Goal: Navigation & Orientation: Find specific page/section

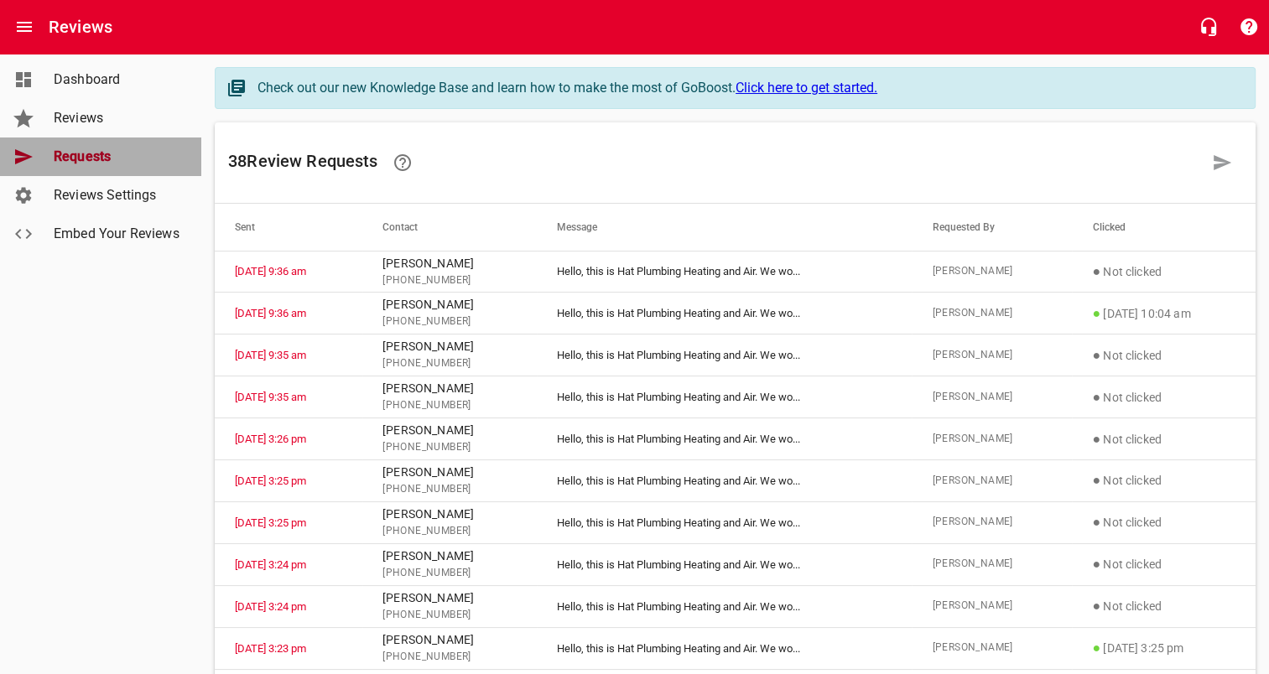
click at [107, 158] on span "Requests" at bounding box center [117, 157] width 127 height 20
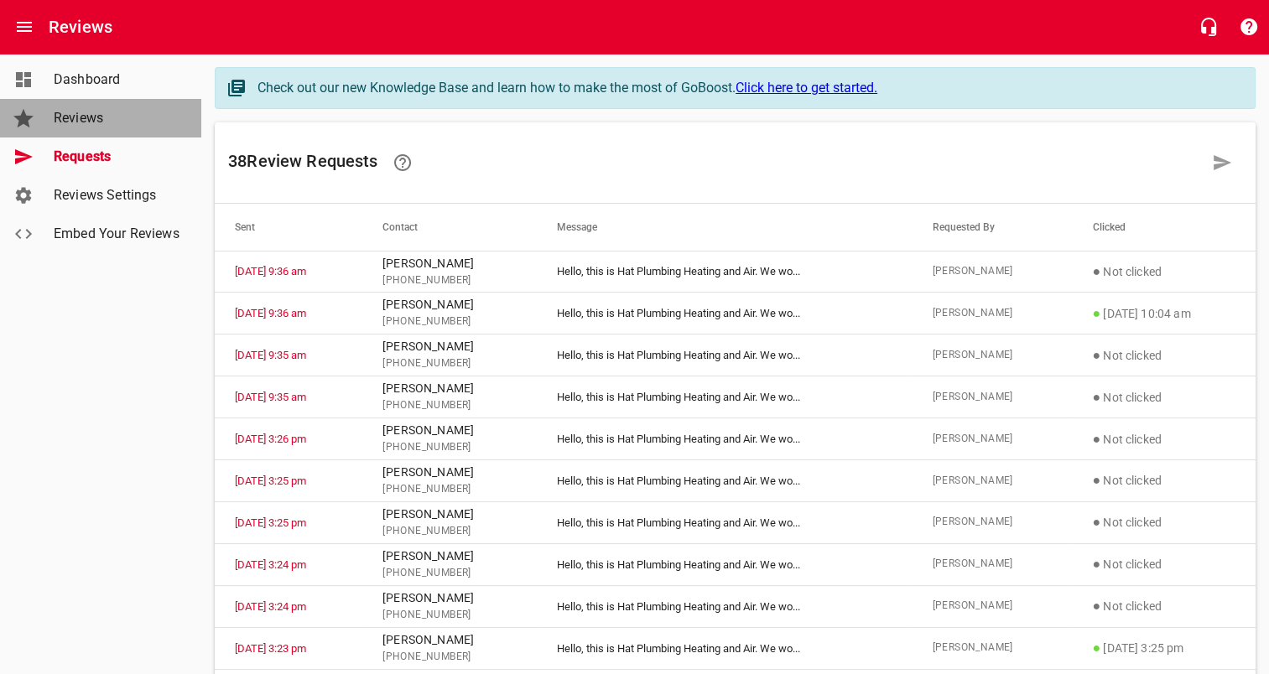
click at [84, 111] on span "Reviews" at bounding box center [117, 118] width 127 height 20
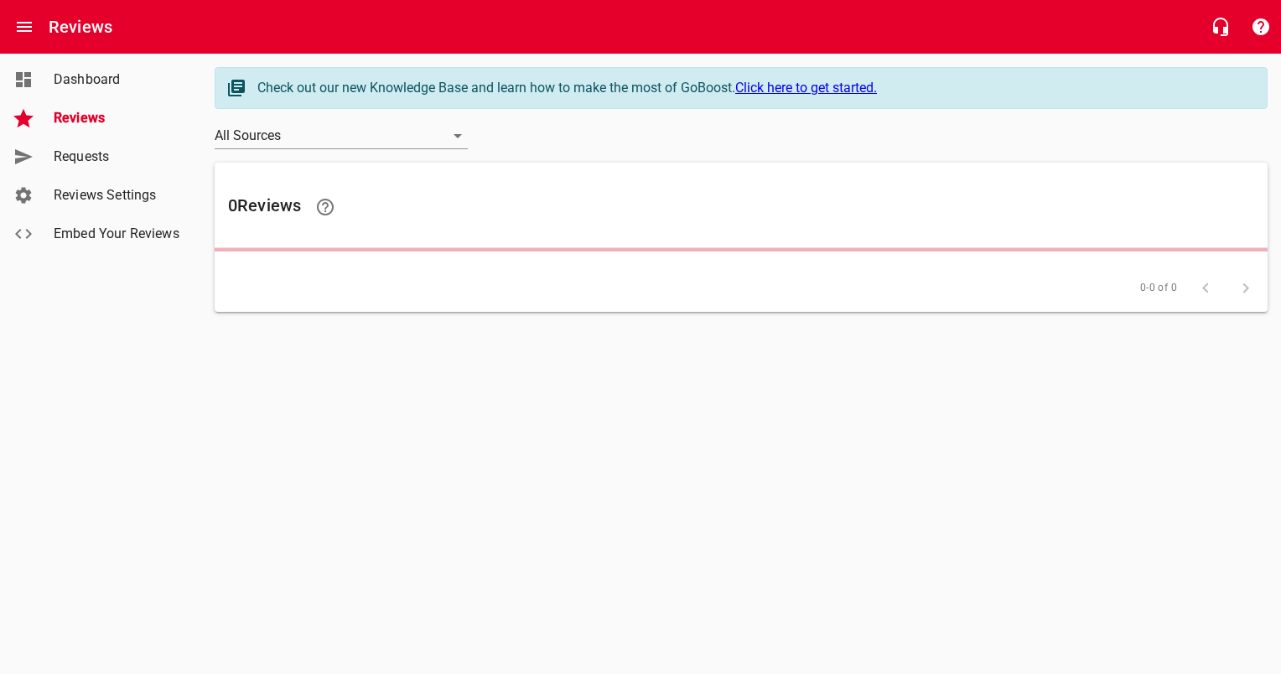
click at [91, 155] on span "Requests" at bounding box center [117, 157] width 127 height 20
